Goal: Find specific page/section: Find specific page/section

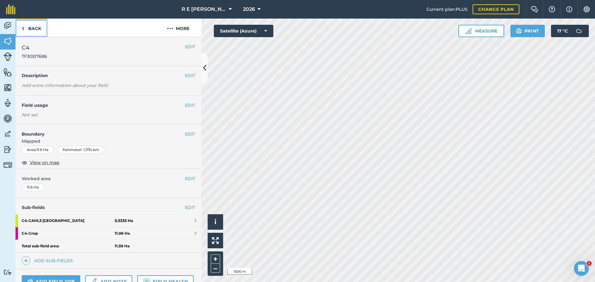
click at [30, 30] on link "Back" at bounding box center [31, 28] width 32 height 18
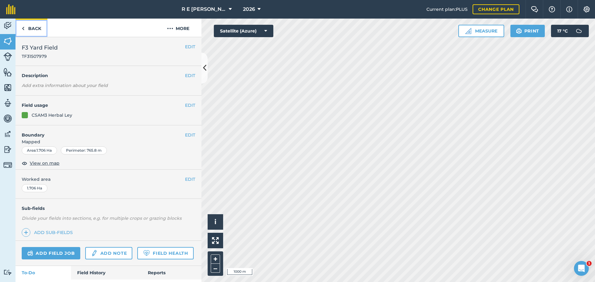
click at [27, 30] on link "Back" at bounding box center [31, 28] width 32 height 18
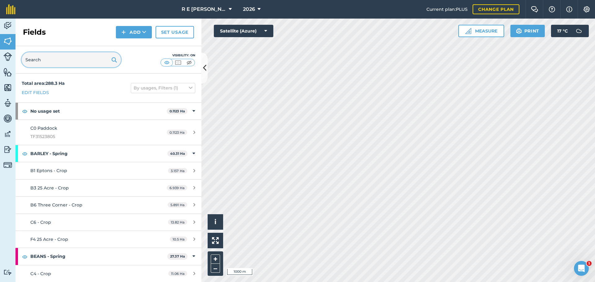
click at [55, 62] on input "text" at bounding box center [71, 59] width 99 height 15
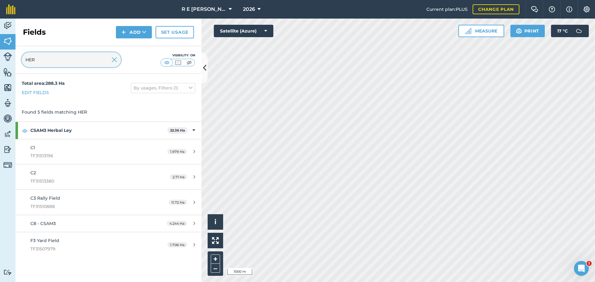
type input "HER"
drag, startPoint x: 113, startPoint y: 60, endPoint x: 115, endPoint y: 64, distance: 4.2
click at [113, 60] on img at bounding box center [115, 59] width 6 height 7
